Goal: Task Accomplishment & Management: Use online tool/utility

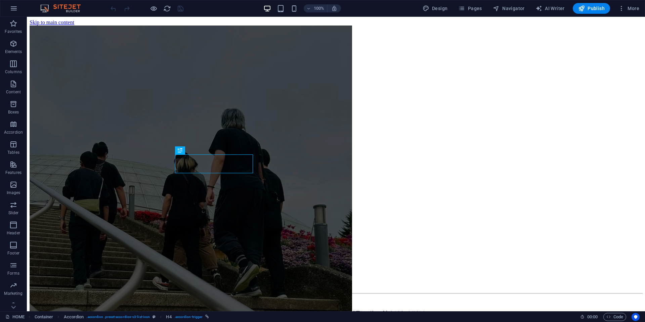
scroll to position [1138, 0]
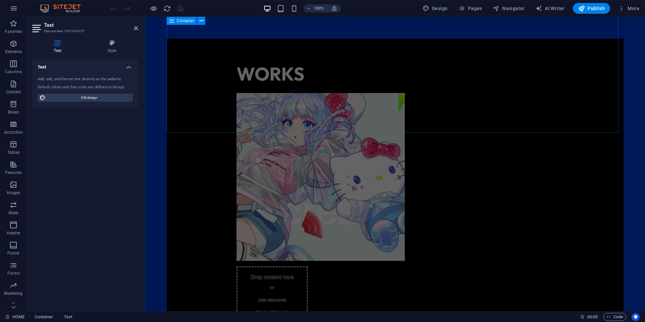
scroll to position [298, 0]
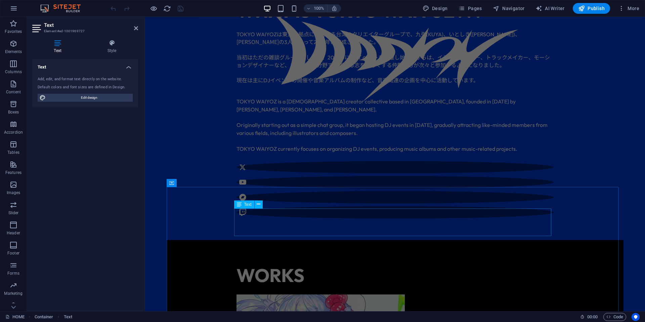
click at [300, 262] on div "WORKS" at bounding box center [395, 276] width 317 height 28
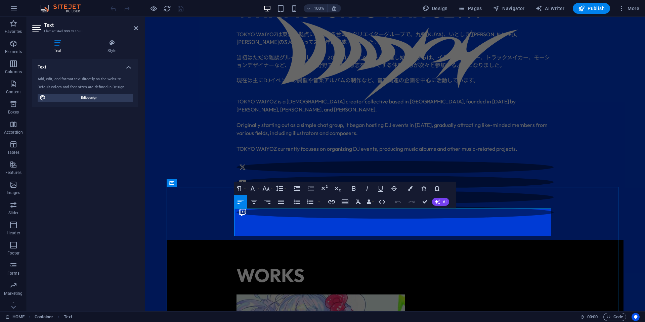
click at [378, 262] on h1 "WORKS" at bounding box center [395, 276] width 317 height 28
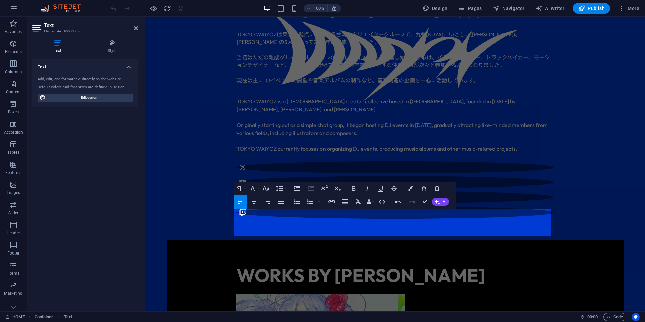
click at [603, 154] on div "WHAT IS TOKYO WAIYOZ??? TOKYO WAIYOZ は東京を拠点に活動する台湾のクリエイターグループで、九弥 (KUYA) 、いとしき …" at bounding box center [395, 107] width 457 height 265
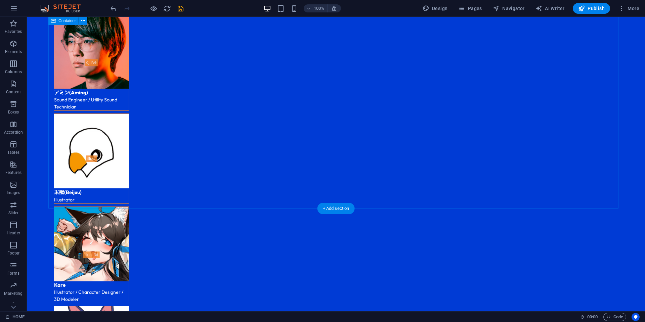
scroll to position [1978, 0]
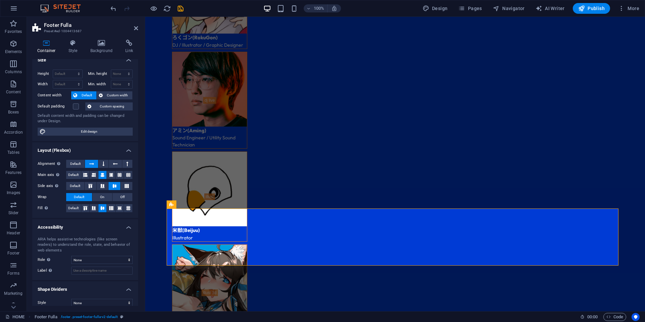
scroll to position [13, 0]
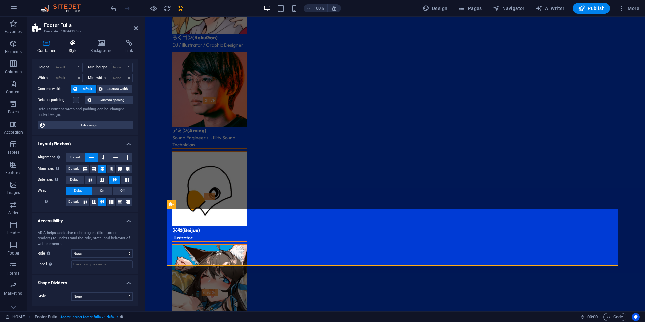
click at [78, 45] on icon at bounding box center [73, 43] width 19 height 7
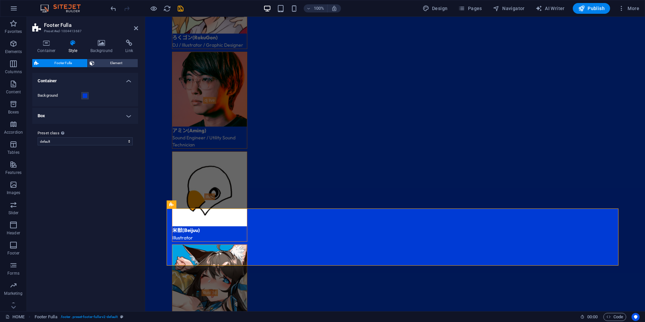
click at [113, 54] on div "Container Style Background Link Size Height Default px rem % vh vw Min. height …" at bounding box center [85, 173] width 106 height 266
click at [103, 47] on h4 "Background" at bounding box center [102, 47] width 35 height 14
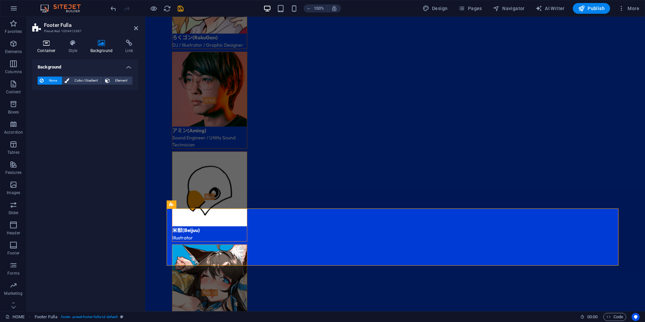
click at [47, 42] on icon at bounding box center [46, 43] width 29 height 7
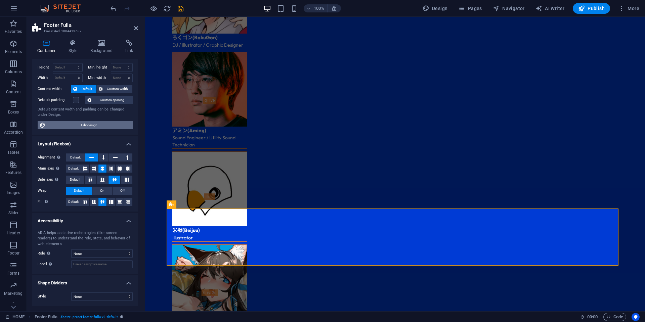
drag, startPoint x: 74, startPoint y: 126, endPoint x: 101, endPoint y: 144, distance: 32.7
click at [74, 126] on span "Edit design" at bounding box center [89, 125] width 83 height 8
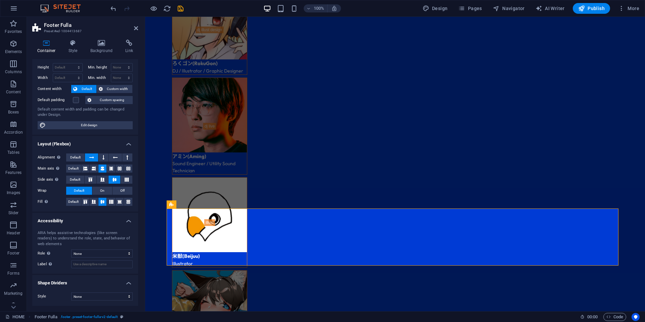
select select "ease-in-out"
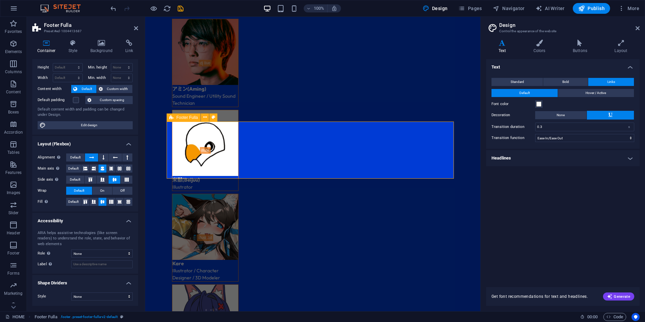
scroll to position [2019, 0]
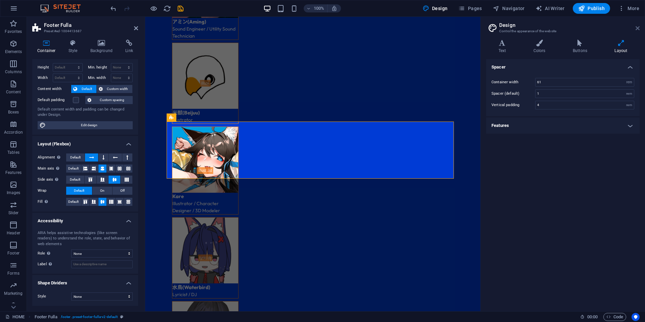
click at [637, 30] on icon at bounding box center [638, 28] width 4 height 5
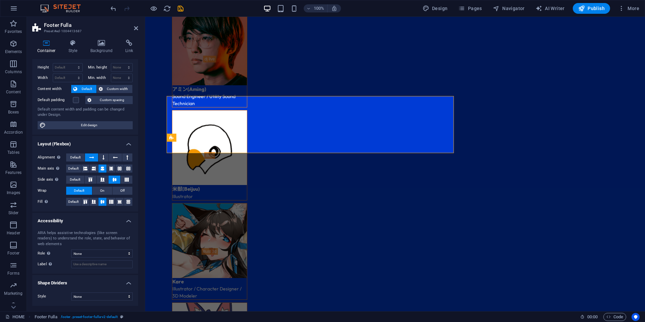
scroll to position [2045, 0]
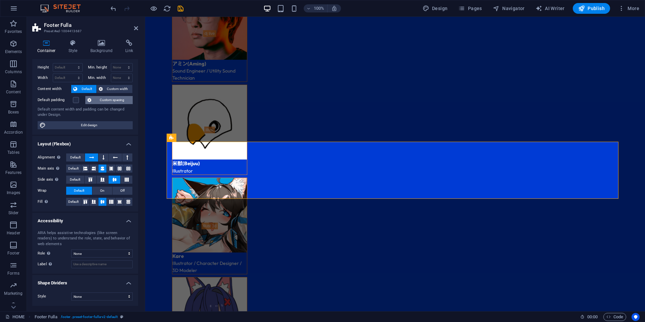
click at [91, 101] on icon at bounding box center [89, 100] width 4 height 8
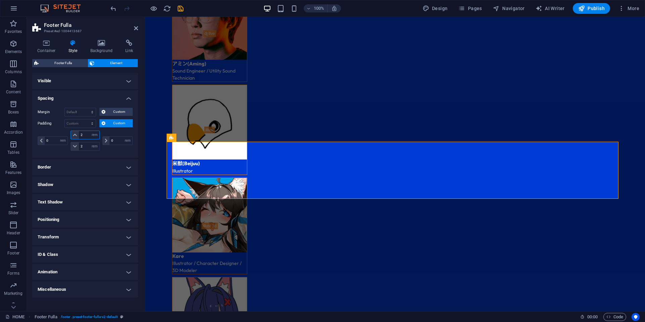
drag, startPoint x: 89, startPoint y: 134, endPoint x: 67, endPoint y: 133, distance: 22.2
click at [67, 133] on div "0 px rem % vh vw 2 px rem % vh vw 2 px rem % vh vw 0 px rem % vh vw" at bounding box center [85, 141] width 95 height 20
drag, startPoint x: 86, startPoint y: 145, endPoint x: 69, endPoint y: 147, distance: 17.5
click at [69, 147] on div "0 px rem % vh vw px rem % vh vw 2 px rem % vh vw 0 px rem % vh vw" at bounding box center [85, 141] width 95 height 20
type input "2"
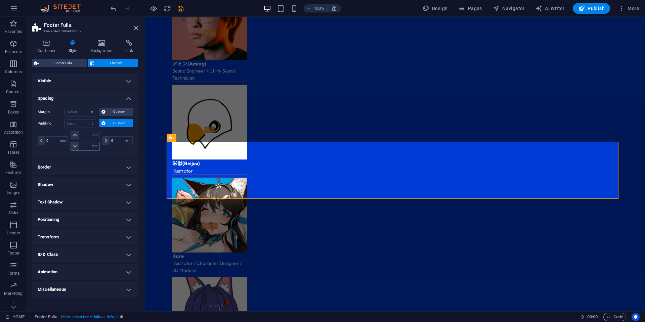
type input "0"
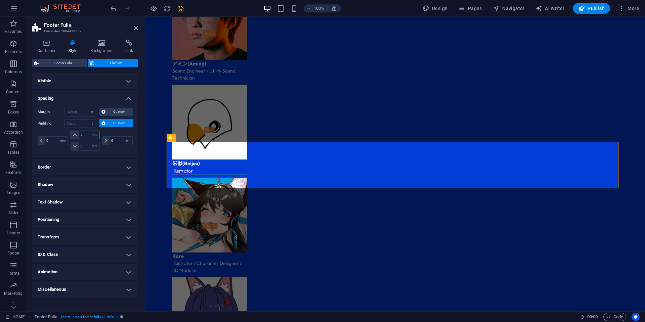
drag, startPoint x: 92, startPoint y: 133, endPoint x: 85, endPoint y: 133, distance: 7.7
click at [85, 133] on div "2 px rem % vh vw" at bounding box center [85, 135] width 29 height 9
click at [85, 134] on input "2" at bounding box center [89, 135] width 20 height 8
type input "0"
select select "rem"
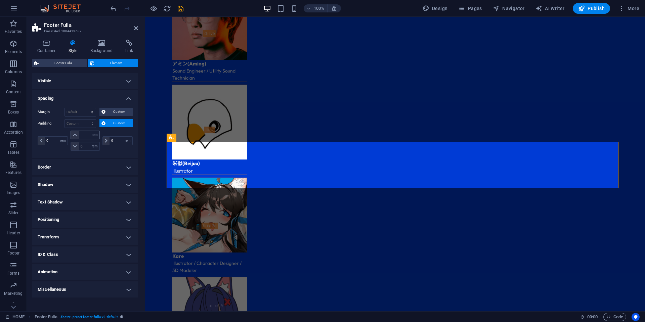
type input "0"
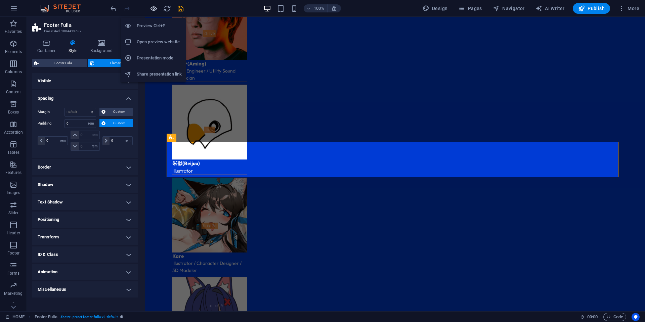
click at [153, 8] on icon "button" at bounding box center [154, 9] width 8 height 8
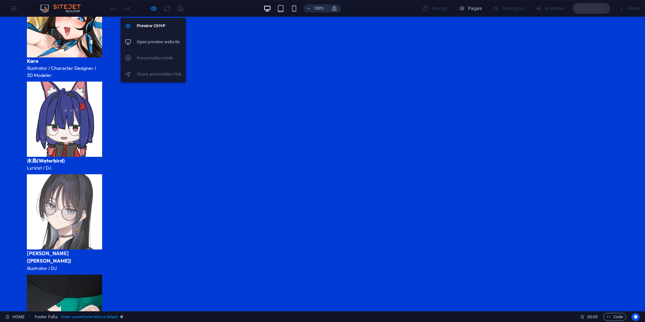
scroll to position [1410, 0]
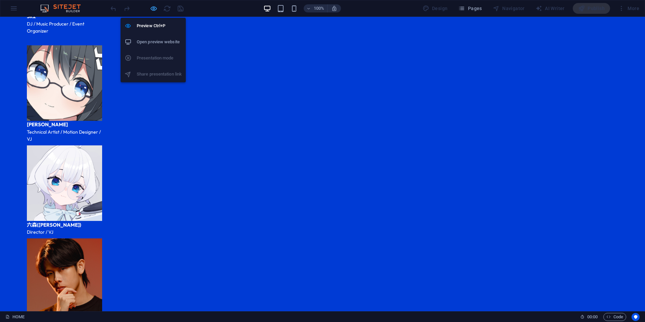
click at [154, 5] on icon "button" at bounding box center [154, 9] width 8 height 8
select select "rem"
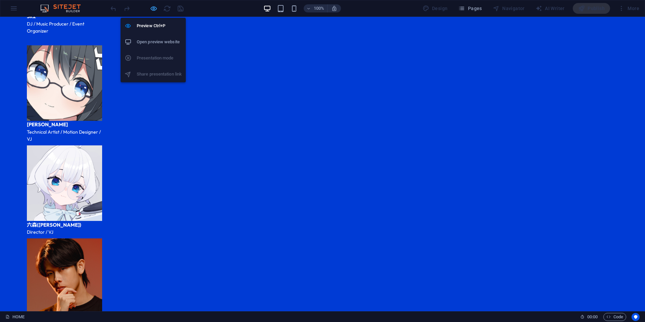
select select "rem"
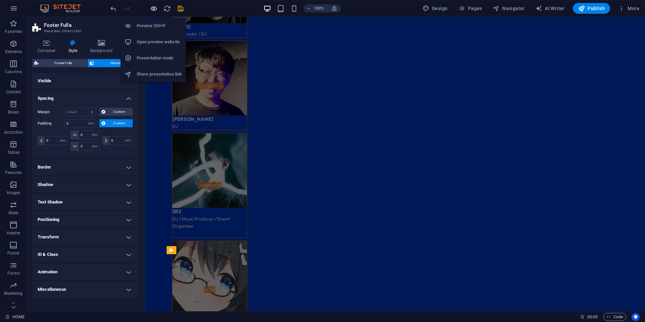
scroll to position [1932, 0]
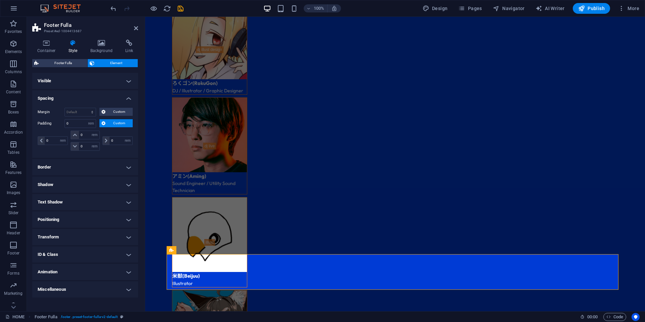
click at [119, 124] on span "Custom" at bounding box center [119, 123] width 23 height 8
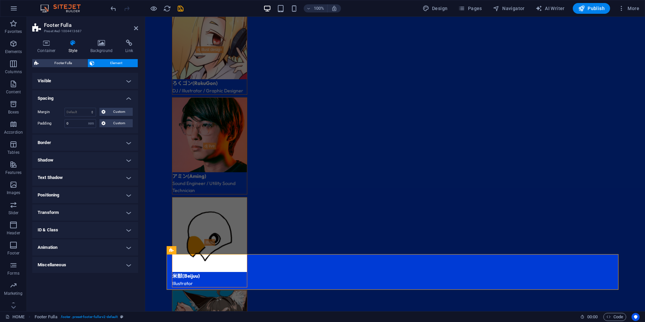
click at [76, 205] on h4 "Transform" at bounding box center [85, 213] width 106 height 16
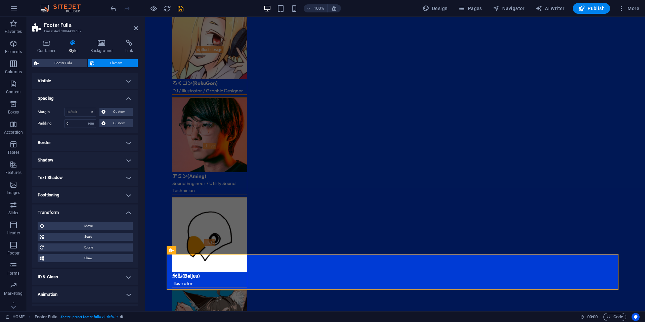
click at [75, 210] on h4 "Transform" at bounding box center [85, 211] width 106 height 12
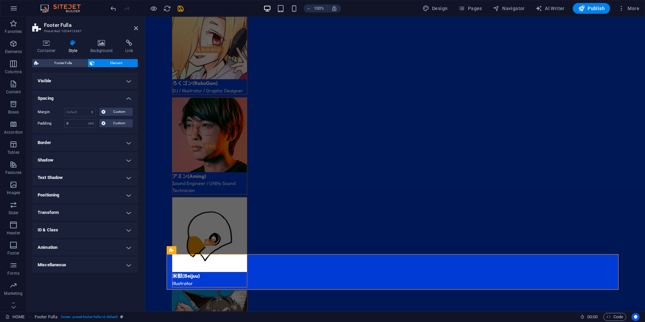
click at [70, 231] on h4 "ID & Class" at bounding box center [85, 230] width 106 height 16
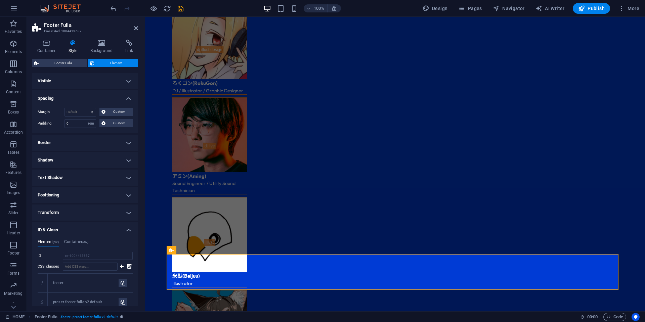
click at [70, 231] on h4 "ID & Class" at bounding box center [85, 228] width 106 height 12
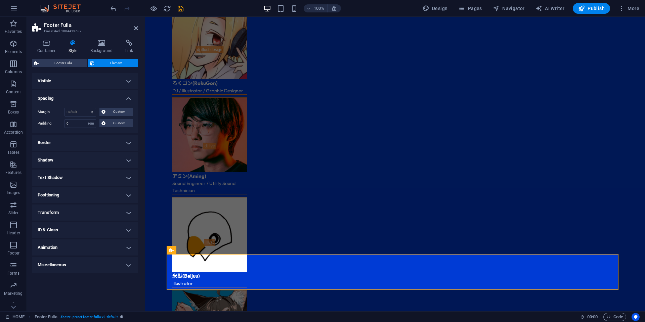
click at [70, 230] on h4 "ID & Class" at bounding box center [85, 230] width 106 height 16
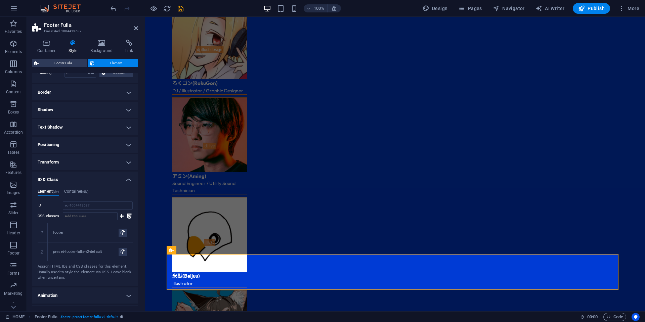
scroll to position [66, 0]
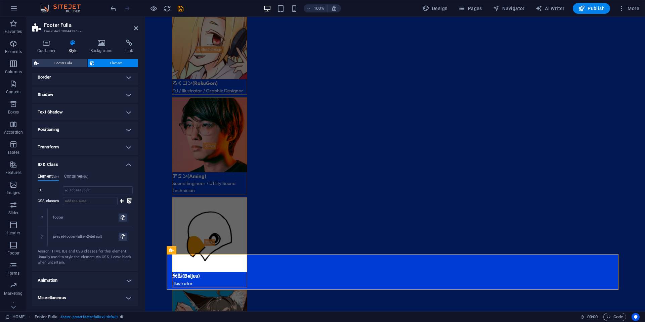
click at [77, 131] on h4 "Positioning" at bounding box center [85, 130] width 106 height 16
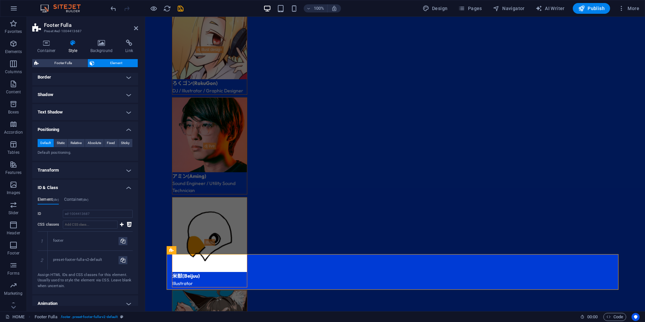
click at [77, 114] on h4 "Text Shadow" at bounding box center [85, 112] width 106 height 16
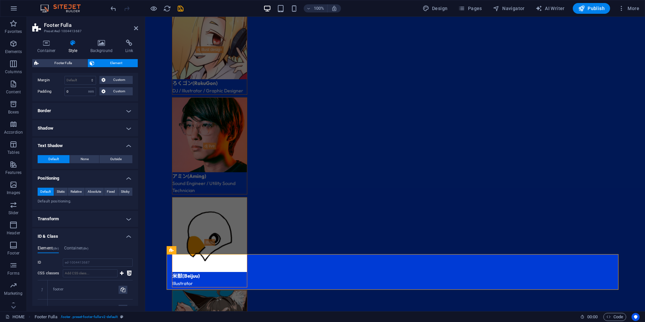
click at [76, 114] on h4 "Border" at bounding box center [85, 111] width 106 height 16
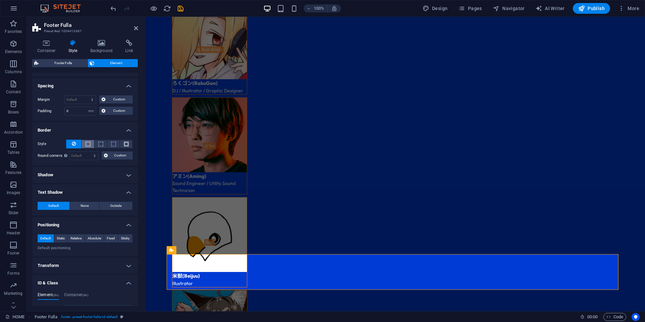
scroll to position [0, 0]
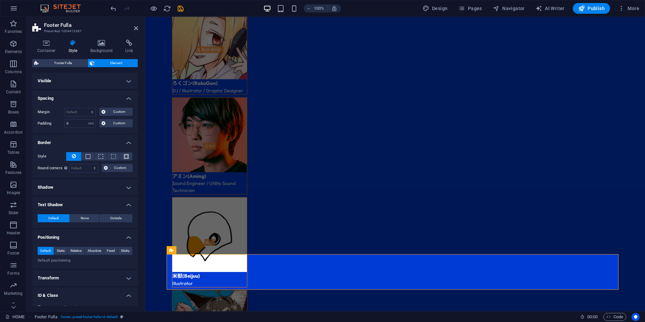
click at [72, 85] on h4 "Visible" at bounding box center [85, 81] width 106 height 16
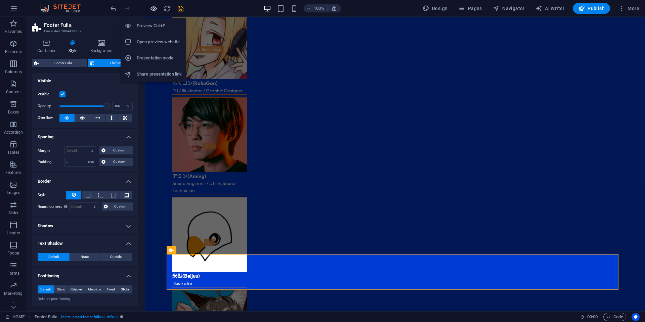
click at [155, 7] on icon "button" at bounding box center [154, 9] width 8 height 8
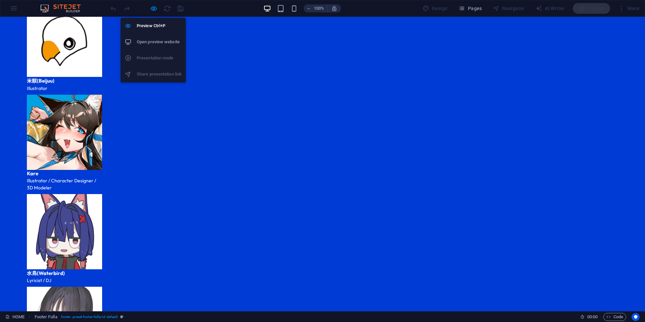
scroll to position [1410, 0]
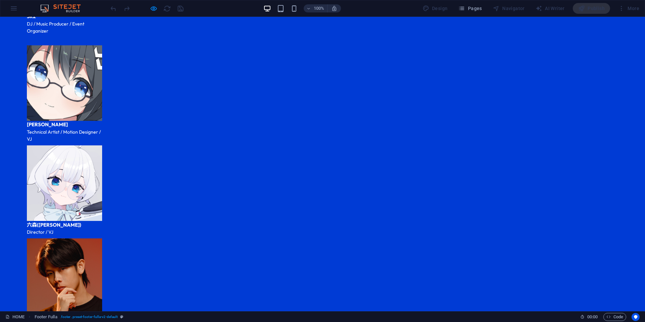
drag, startPoint x: 404, startPoint y: 301, endPoint x: 406, endPoint y: 292, distance: 9.0
click at [157, 9] on icon "button" at bounding box center [154, 9] width 8 height 8
select select "rem"
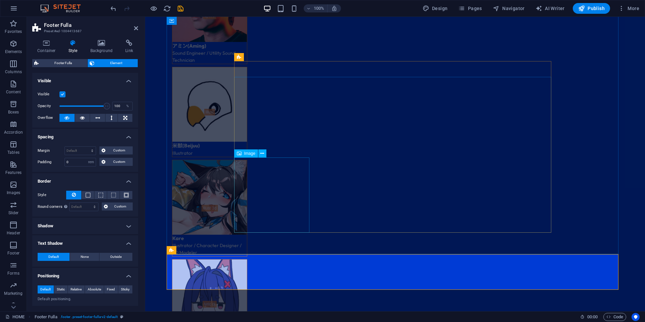
scroll to position [2168, 0]
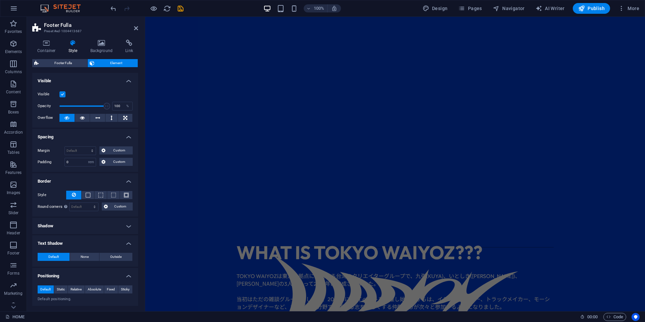
scroll to position [67, 0]
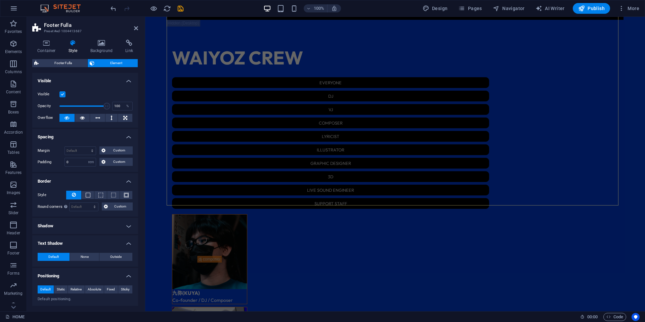
scroll to position [1210, 0]
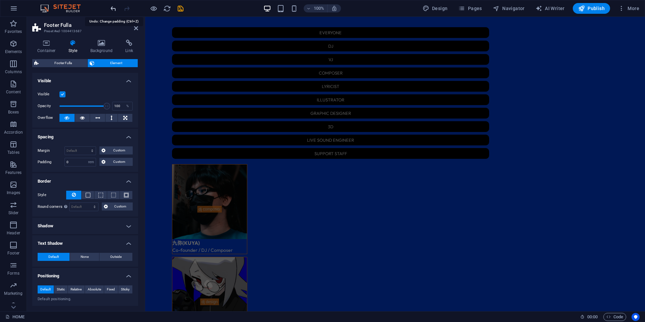
click at [110, 11] on icon "undo" at bounding box center [114, 9] width 8 height 8
select select "DISABLED_OPTION_VALUE"
type input "2"
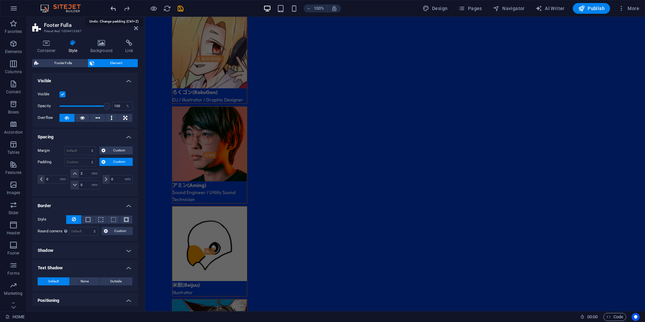
scroll to position [2046, 0]
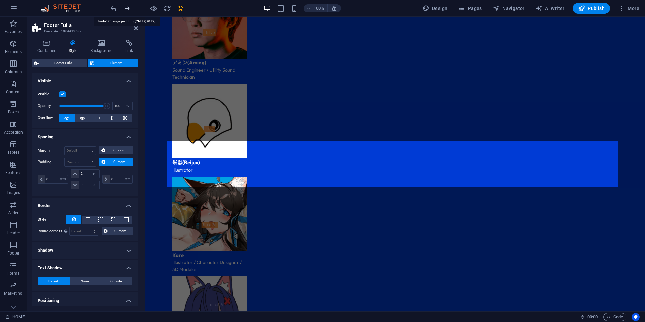
click at [129, 12] on icon "redo" at bounding box center [127, 9] width 8 height 8
type input "0"
select select "rem"
type input "0"
click at [129, 12] on div at bounding box center [146, 8] width 75 height 11
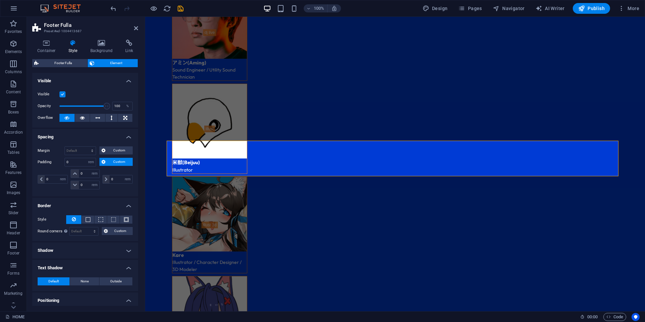
click at [129, 12] on div at bounding box center [146, 8] width 75 height 11
drag, startPoint x: 135, startPoint y: 26, endPoint x: 112, endPoint y: 12, distance: 26.4
click at [135, 26] on icon at bounding box center [136, 28] width 4 height 5
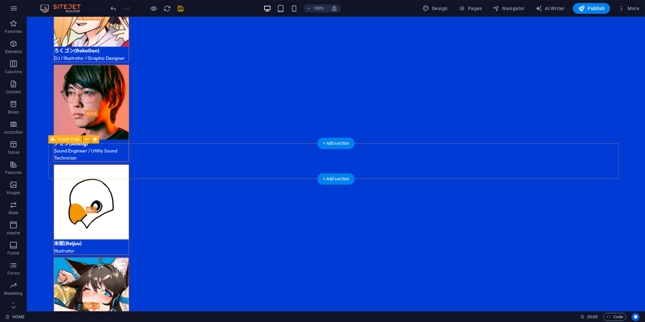
scroll to position [1945, 0]
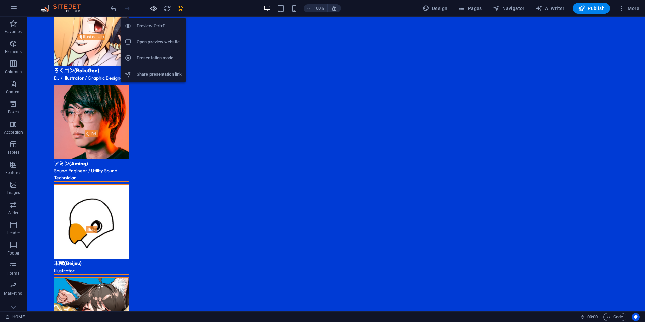
click at [156, 11] on icon "button" at bounding box center [154, 9] width 8 height 8
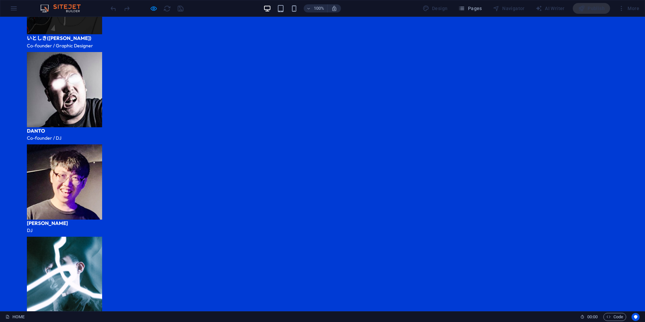
scroll to position [1108, 0]
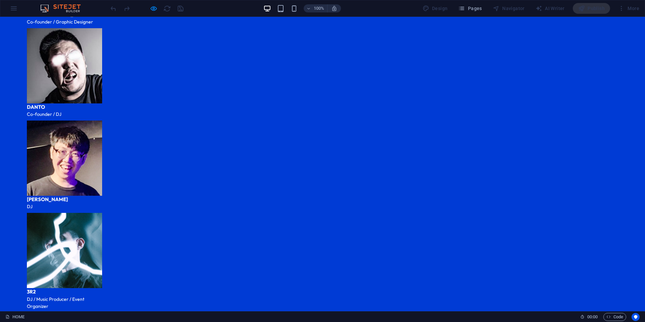
scroll to position [1175, 0]
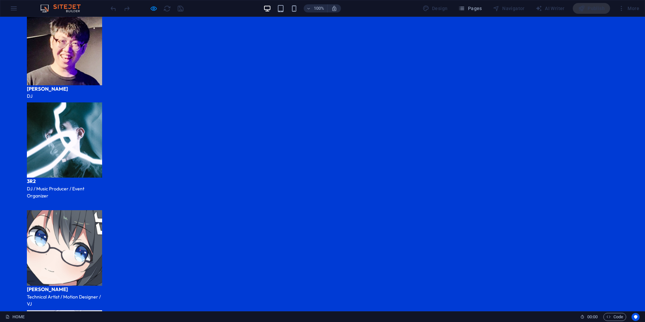
scroll to position [1242, 0]
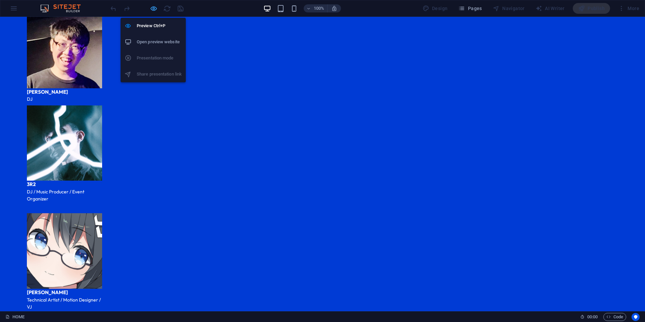
click at [156, 6] on icon "button" at bounding box center [154, 9] width 8 height 8
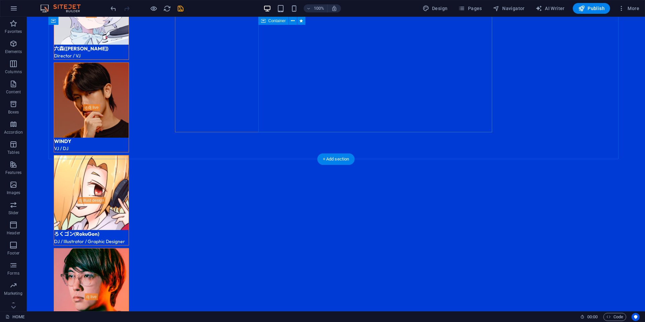
scroll to position [1780, 0]
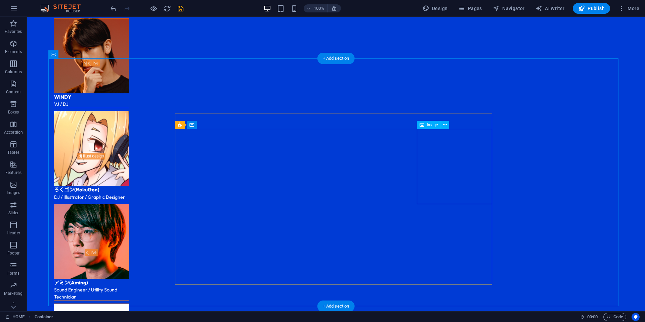
scroll to position [1880, 0]
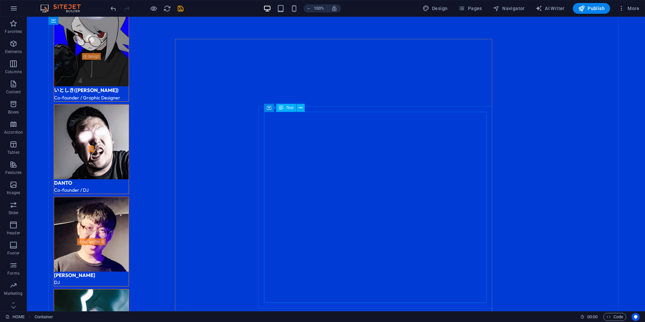
scroll to position [1175, 0]
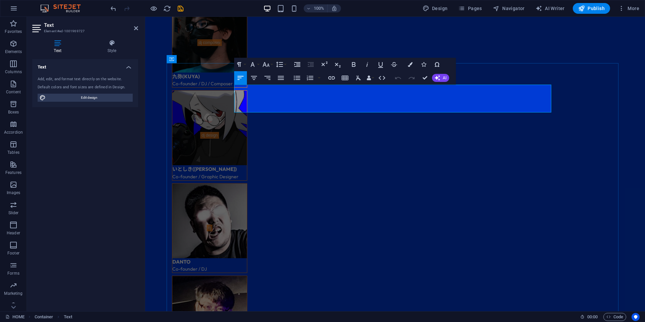
drag, startPoint x: 500, startPoint y: 100, endPoint x: 303, endPoint y: 100, distance: 196.6
click at [182, 7] on icon "save" at bounding box center [181, 9] width 8 height 8
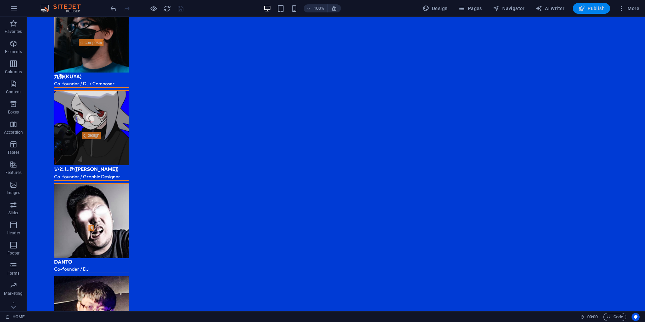
click at [597, 9] on span "Publish" at bounding box center [591, 8] width 27 height 7
